Goal: Entertainment & Leisure: Consume media (video, audio)

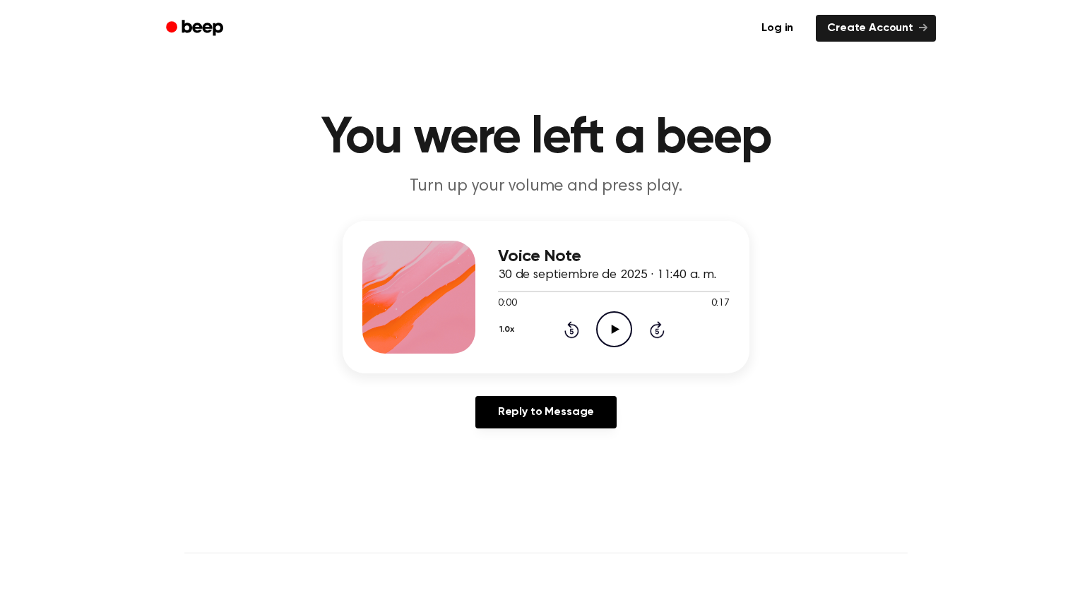
click at [631, 348] on icon "Play Audio" at bounding box center [614, 330] width 36 height 36
click at [631, 348] on icon "Pause Audio" at bounding box center [614, 330] width 36 height 36
drag, startPoint x: 510, startPoint y: 369, endPoint x: 473, endPoint y: 369, distance: 36.7
click at [473, 369] on div "Voice Note 30 de septiembre de 2025 · 11:40 a. m. 0:07 0:17 Your browser does n…" at bounding box center [546, 297] width 407 height 153
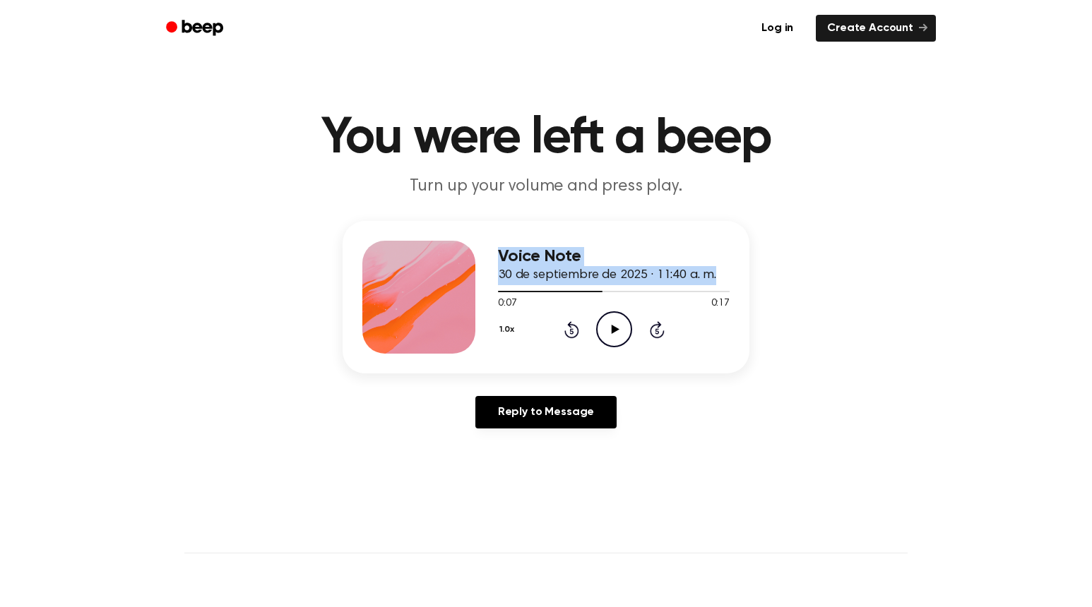
drag, startPoint x: 478, startPoint y: 379, endPoint x: 463, endPoint y: 381, distance: 15.6
click at [463, 374] on div "Voice Note 30 de septiembre de 2025 · 11:40 a. m. 0:07 0:17 Your browser does n…" at bounding box center [546, 297] width 407 height 153
click at [632, 348] on icon "Play Audio" at bounding box center [614, 330] width 36 height 36
click at [632, 348] on icon "Pause Audio" at bounding box center [614, 330] width 36 height 36
drag, startPoint x: 608, startPoint y: 380, endPoint x: 486, endPoint y: 374, distance: 122.3
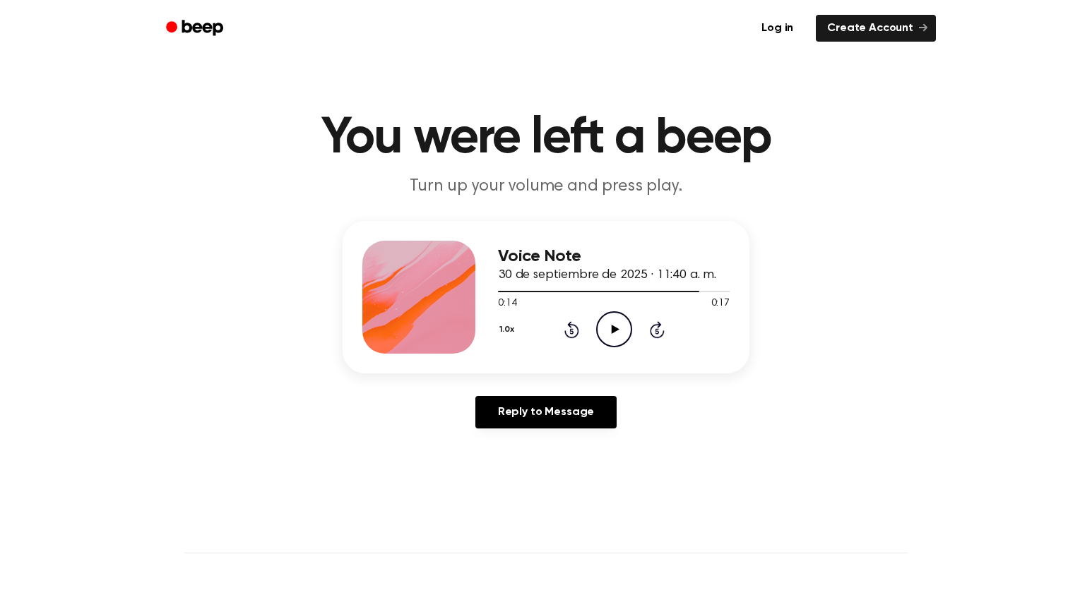
click at [486, 374] on div "Voice Note 30 de septiembre de 2025 · 11:40 a. m. 0:14 0:17 Your browser does n…" at bounding box center [546, 297] width 407 height 153
drag, startPoint x: 730, startPoint y: 367, endPoint x: 534, endPoint y: 362, distance: 195.7
click at [534, 297] on div at bounding box center [614, 290] width 232 height 11
drag, startPoint x: 533, startPoint y: 368, endPoint x: 479, endPoint y: 366, distance: 54.4
click at [479, 366] on div "Voice Note 30 de septiembre de 2025 · 11:40 a. m. 0:03 0:17 Your browser does n…" at bounding box center [546, 297] width 407 height 153
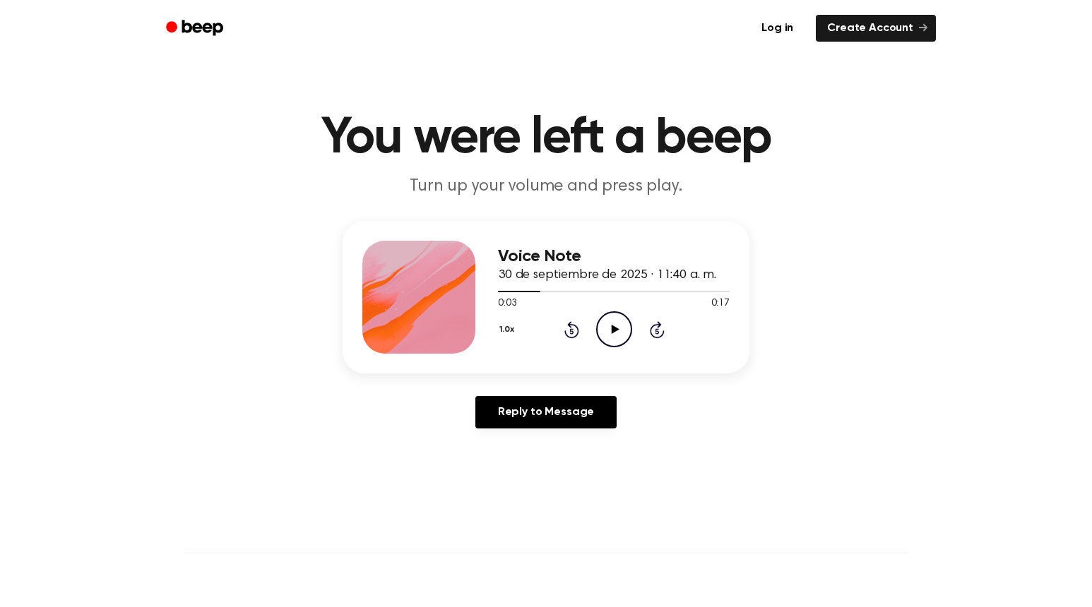
click at [516, 292] on div at bounding box center [519, 291] width 42 height 1
click at [465, 374] on div "Voice Note 30 de septiembre de 2025 · 11:40 a. m. 0:02 0:17 Your browser does n…" at bounding box center [546, 297] width 407 height 153
drag, startPoint x: 497, startPoint y: 369, endPoint x: 474, endPoint y: 370, distance: 23.3
click at [474, 370] on div "Voice Note 30 de septiembre de 2025 · 11:40 a. m. 0:02 0:17 Your browser does n…" at bounding box center [546, 297] width 407 height 153
drag, startPoint x: 515, startPoint y: 369, endPoint x: 470, endPoint y: 372, distance: 44.6
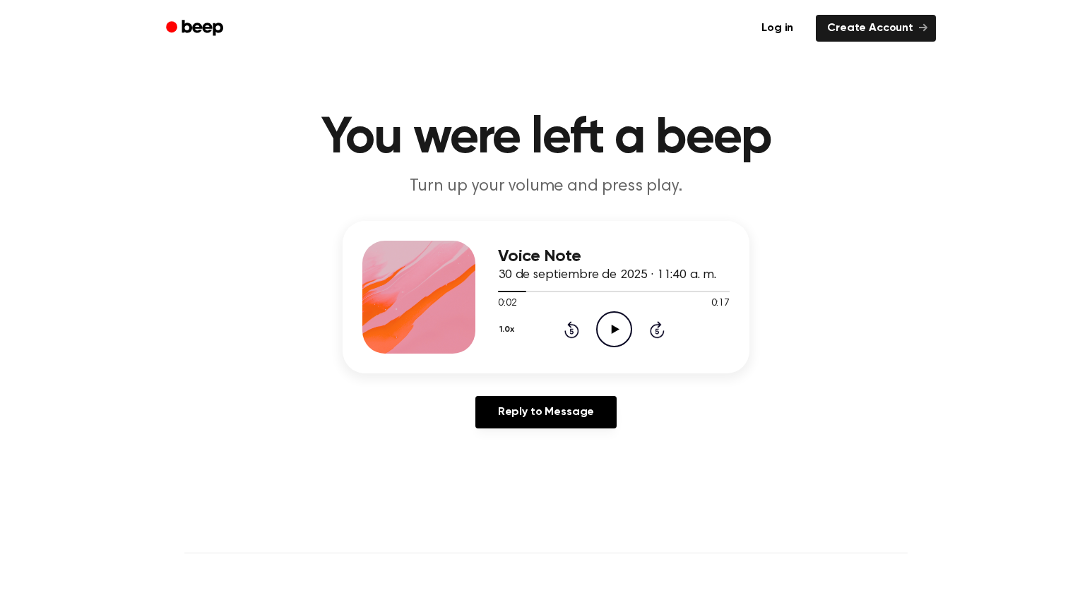
click at [470, 372] on div "Voice Note 30 de septiembre de 2025 · 11:40 a. m. 0:02 0:17 Your browser does n…" at bounding box center [546, 297] width 407 height 153
drag, startPoint x: 497, startPoint y: 366, endPoint x: 453, endPoint y: 372, distance: 44.9
click at [453, 372] on div "Voice Note 30 de septiembre de 2025 · 11:40 a. m. 0:02 0:17 Your browser does n…" at bounding box center [546, 297] width 407 height 153
click at [462, 362] on div "Voice Note 30 de septiembre de 2025 · 11:40 a. m. 0:02 0:17 Your browser does n…" at bounding box center [546, 297] width 407 height 153
drag, startPoint x: 444, startPoint y: 352, endPoint x: 435, endPoint y: 349, distance: 8.9
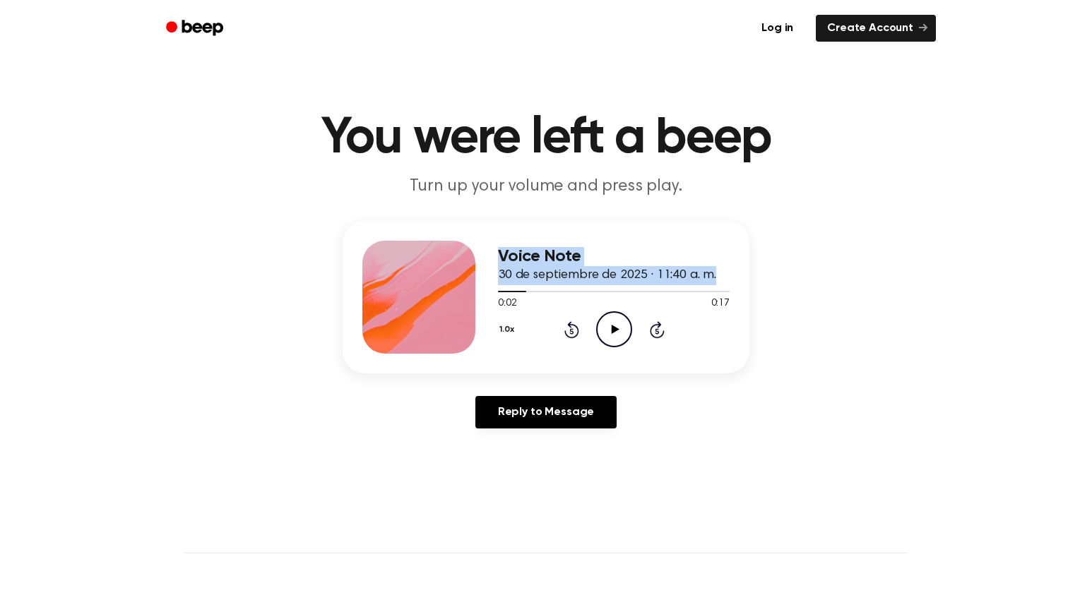
click at [435, 349] on div "Voice Note 30 de septiembre de 2025 · 11:40 a. m. 0:02 0:17 Your browser does n…" at bounding box center [546, 297] width 407 height 153
click at [626, 348] on icon "Play Audio" at bounding box center [614, 330] width 36 height 36
click at [579, 338] on icon at bounding box center [571, 329] width 15 height 17
click at [632, 348] on icon "Pause Audio" at bounding box center [614, 330] width 36 height 36
click at [579, 339] on icon "Rewind 5 seconds" at bounding box center [572, 330] width 16 height 18
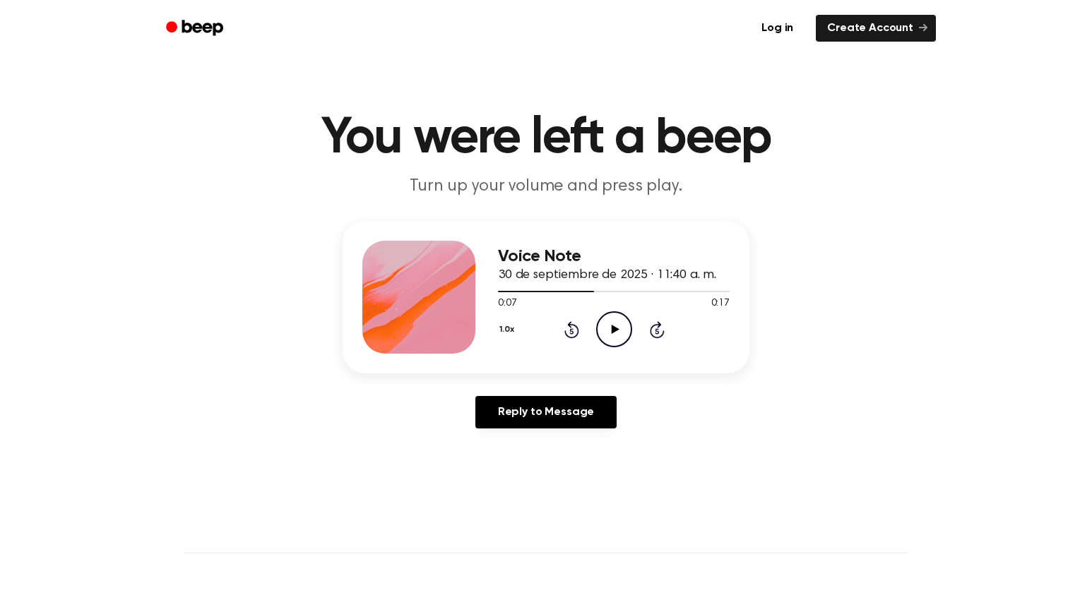
click at [579, 339] on icon "Rewind 5 seconds" at bounding box center [572, 330] width 16 height 18
click at [631, 348] on icon "Play Audio" at bounding box center [614, 330] width 36 height 36
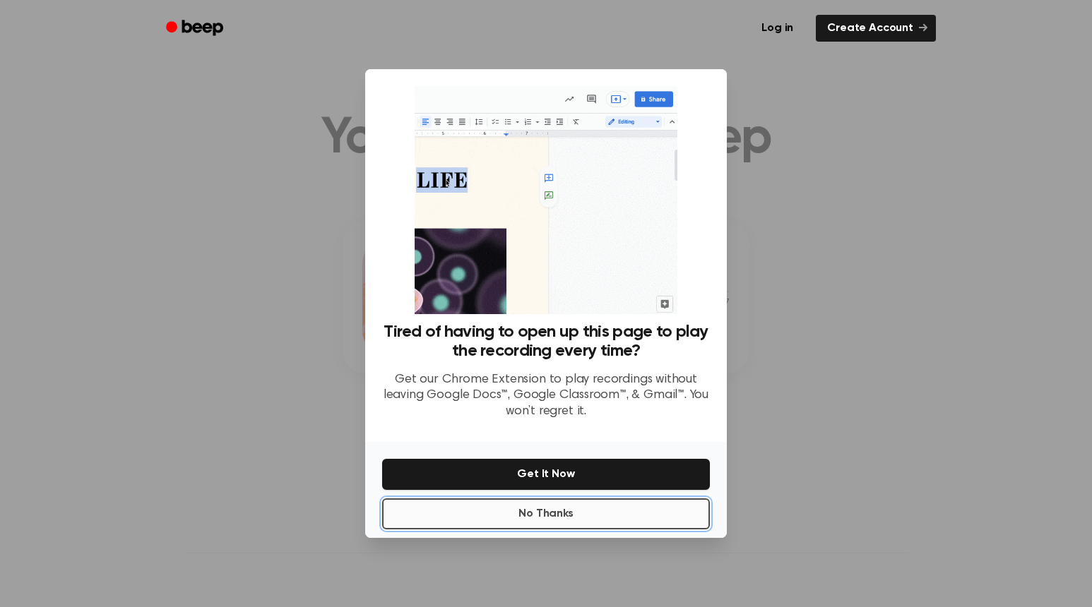
click at [641, 530] on button "No Thanks" at bounding box center [546, 514] width 328 height 31
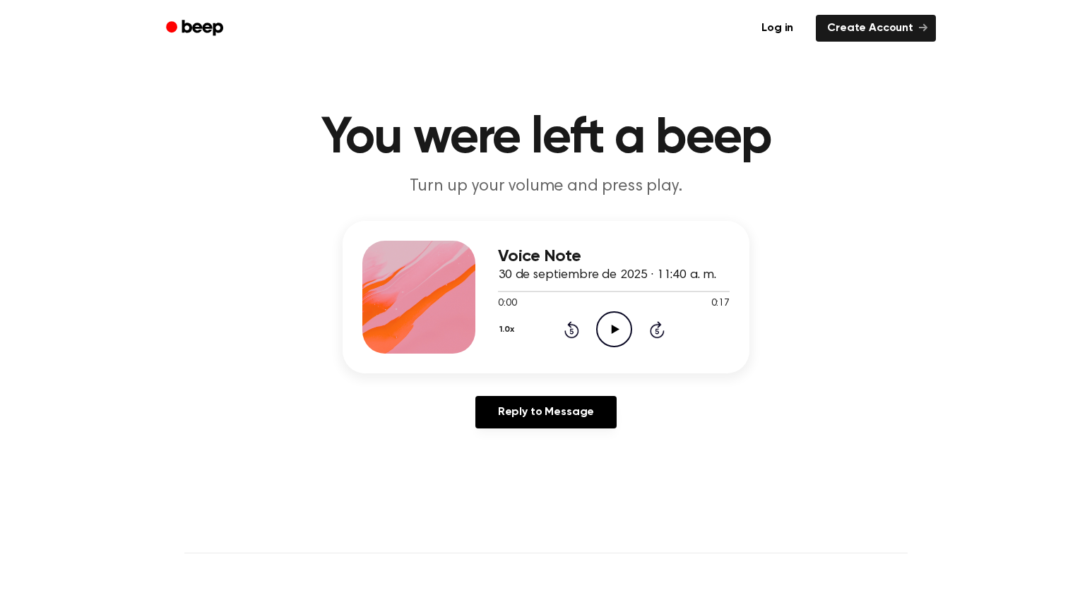
click at [619, 334] on icon at bounding box center [615, 329] width 8 height 9
click at [627, 348] on icon "Play Audio" at bounding box center [614, 330] width 36 height 36
